Goal: Information Seeking & Learning: Learn about a topic

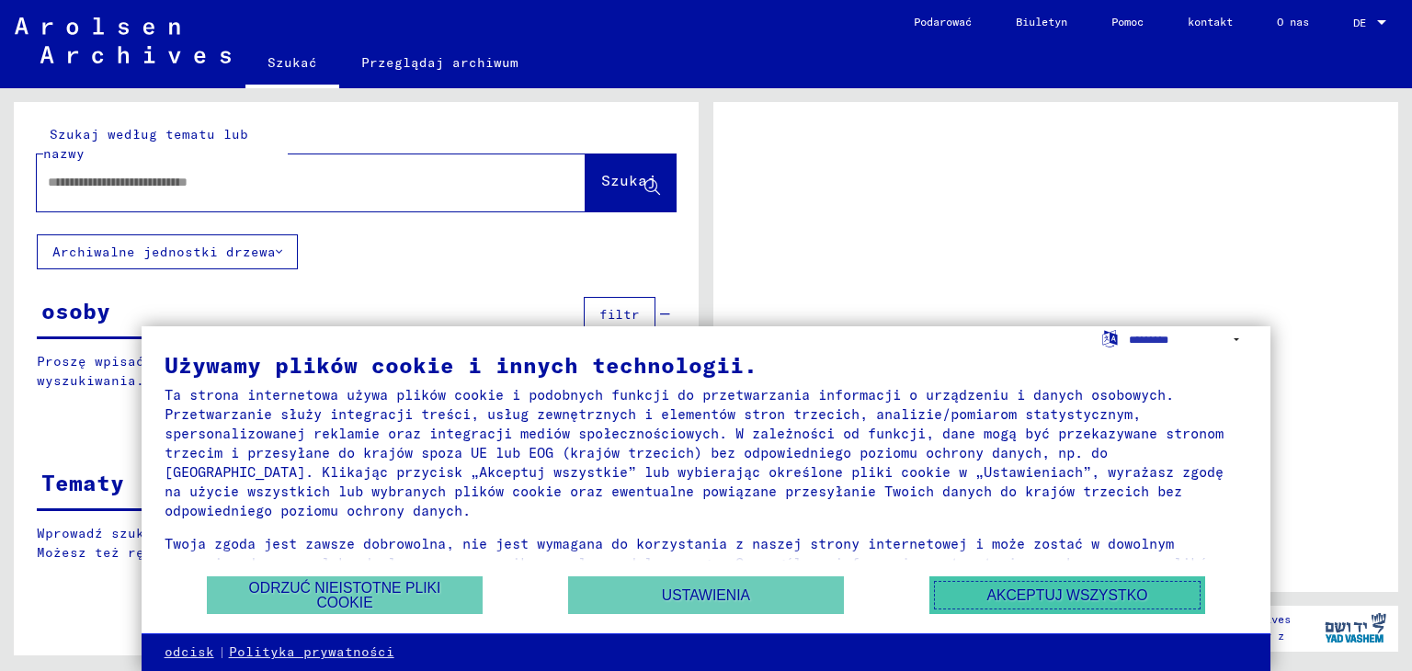
click at [989, 590] on font "Akceptuj wszystko" at bounding box center [1066, 595] width 161 height 16
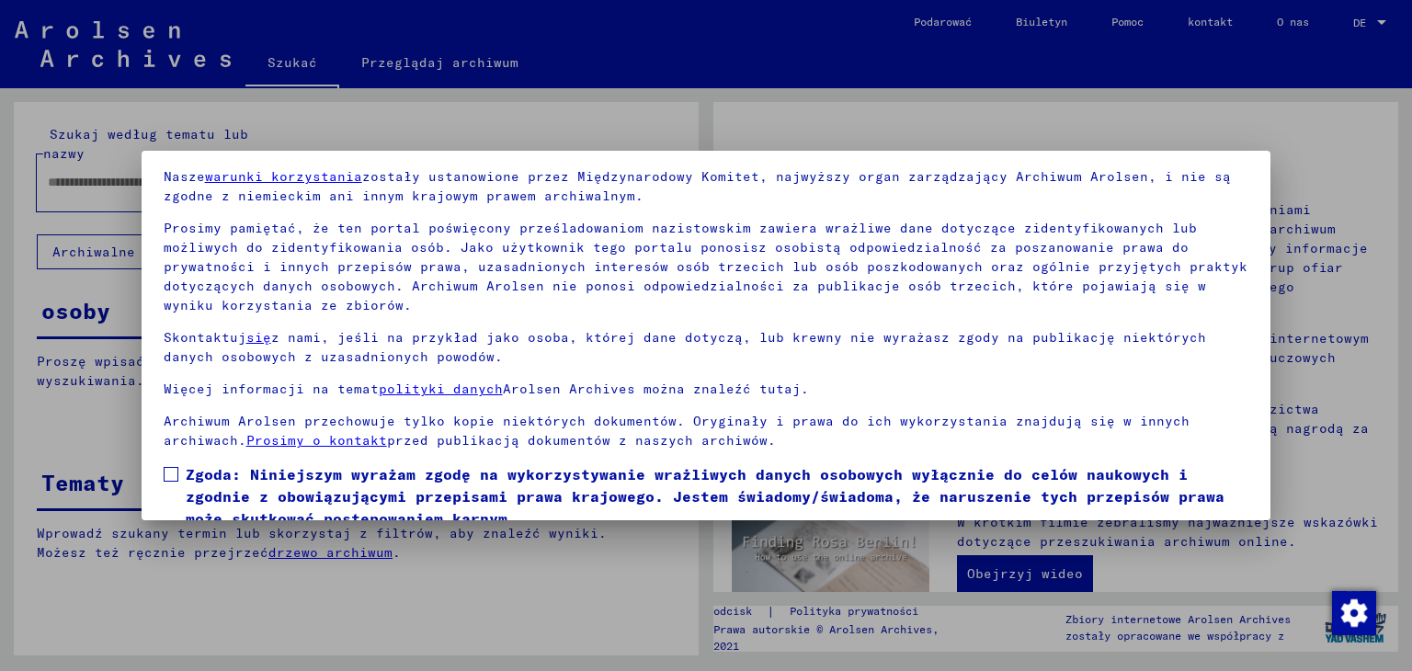
scroll to position [142, 0]
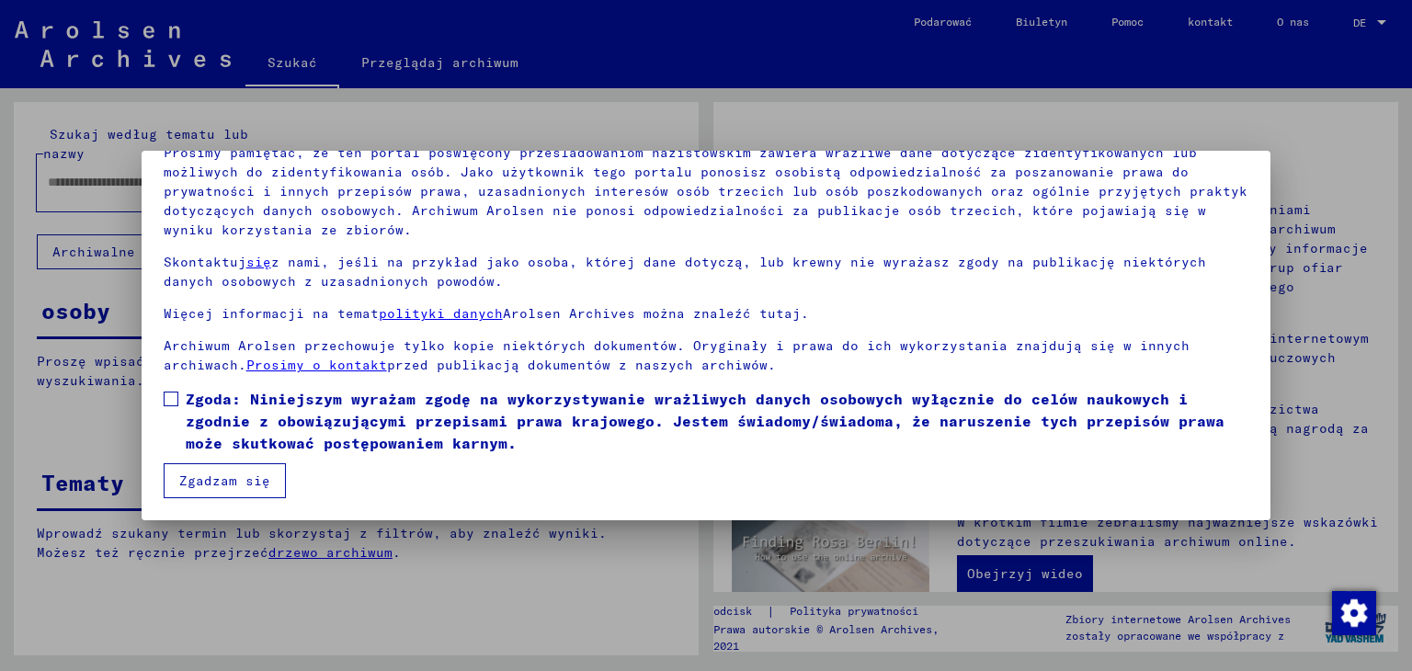
click at [180, 402] on label "Zgoda: Niniejszym wyrażam zgodę na wykorzystywanie wrażliwych danych osobowych …" at bounding box center [706, 421] width 1085 height 66
click at [207, 477] on font "Zgadzam się" at bounding box center [224, 480] width 91 height 17
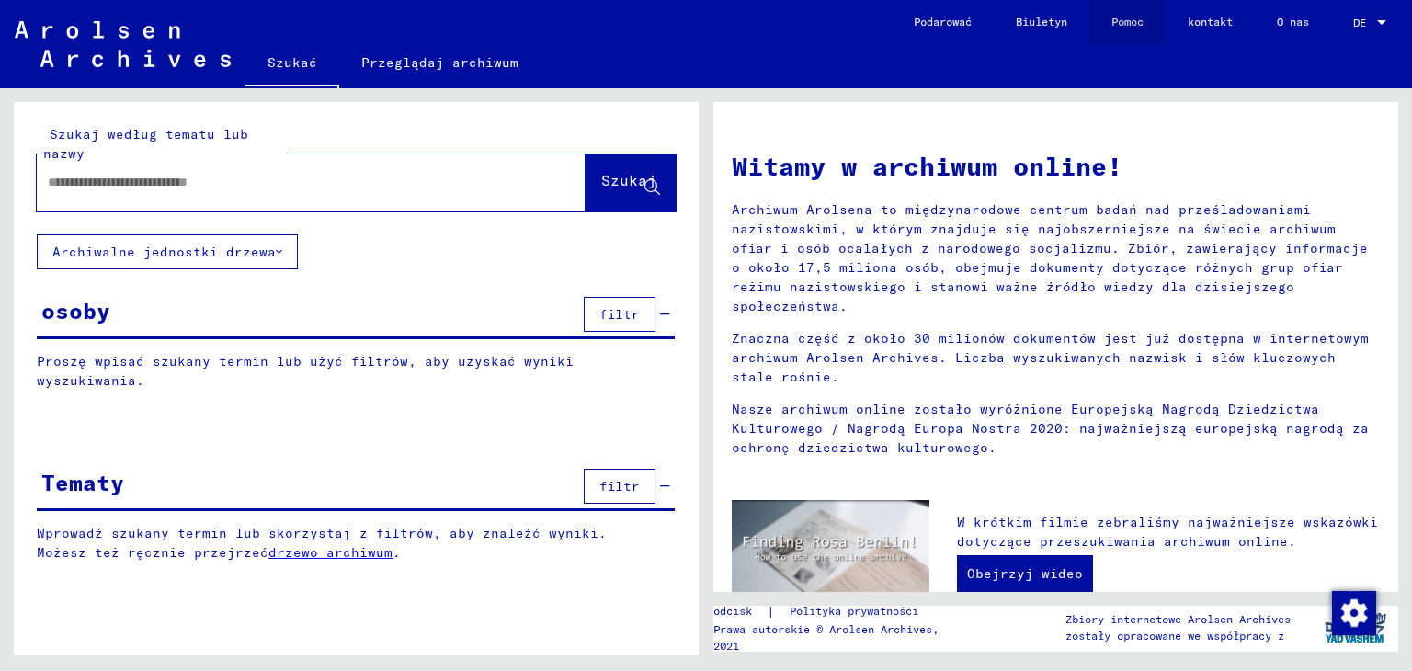
click at [1119, 17] on font "Pomoc" at bounding box center [1127, 22] width 32 height 14
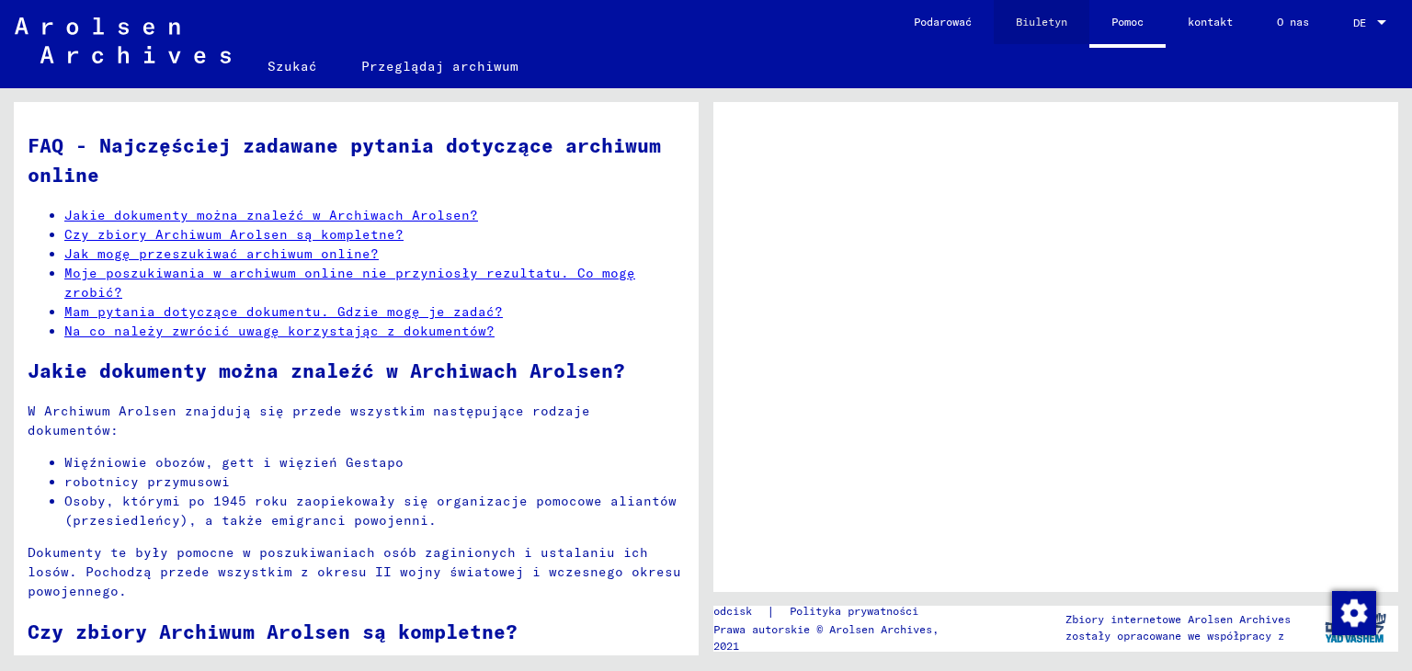
click at [1044, 19] on font "Biuletyn" at bounding box center [1041, 22] width 51 height 14
